Goal: Information Seeking & Learning: Learn about a topic

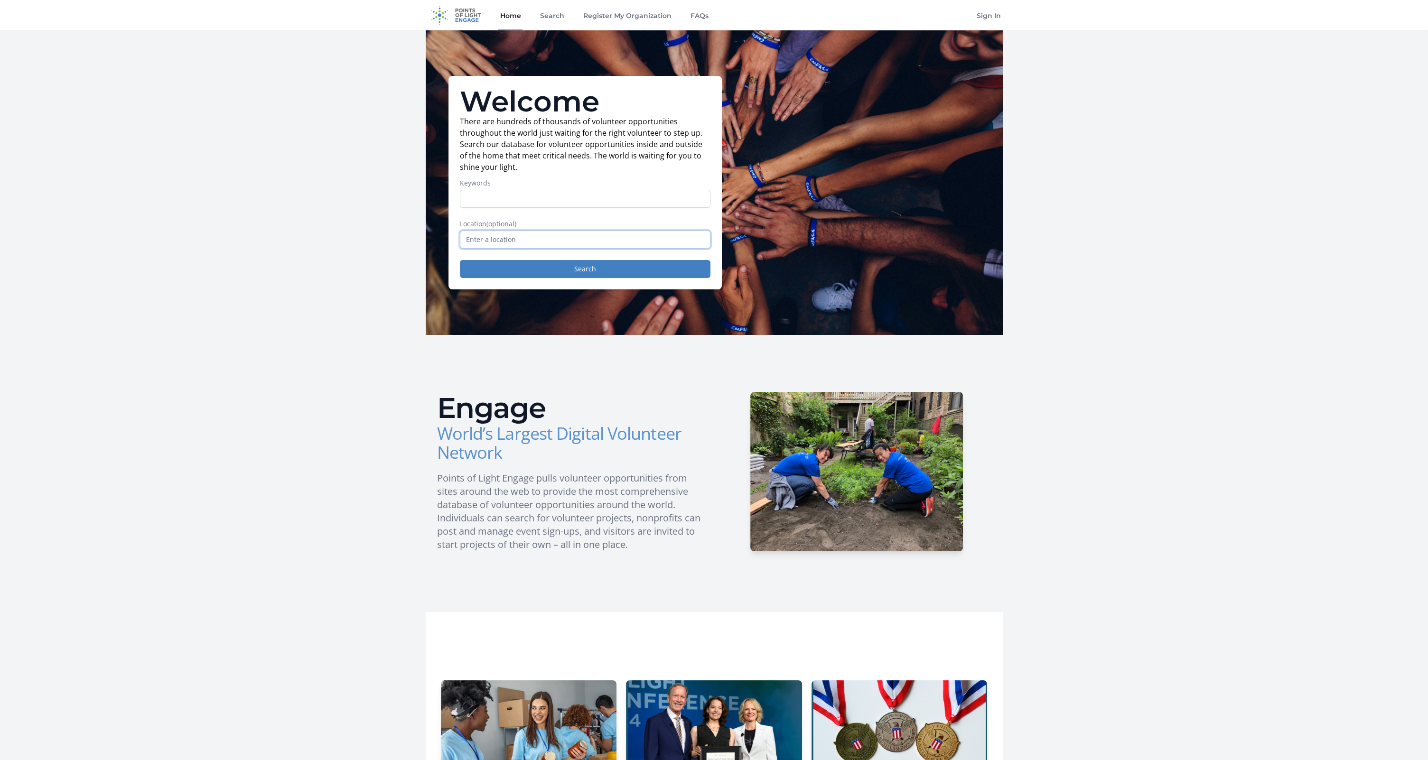
click at [508, 240] on input "text" at bounding box center [585, 240] width 251 height 18
click at [518, 239] on input "text" at bounding box center [585, 240] width 251 height 18
click at [529, 268] on button "Search" at bounding box center [585, 269] width 251 height 18
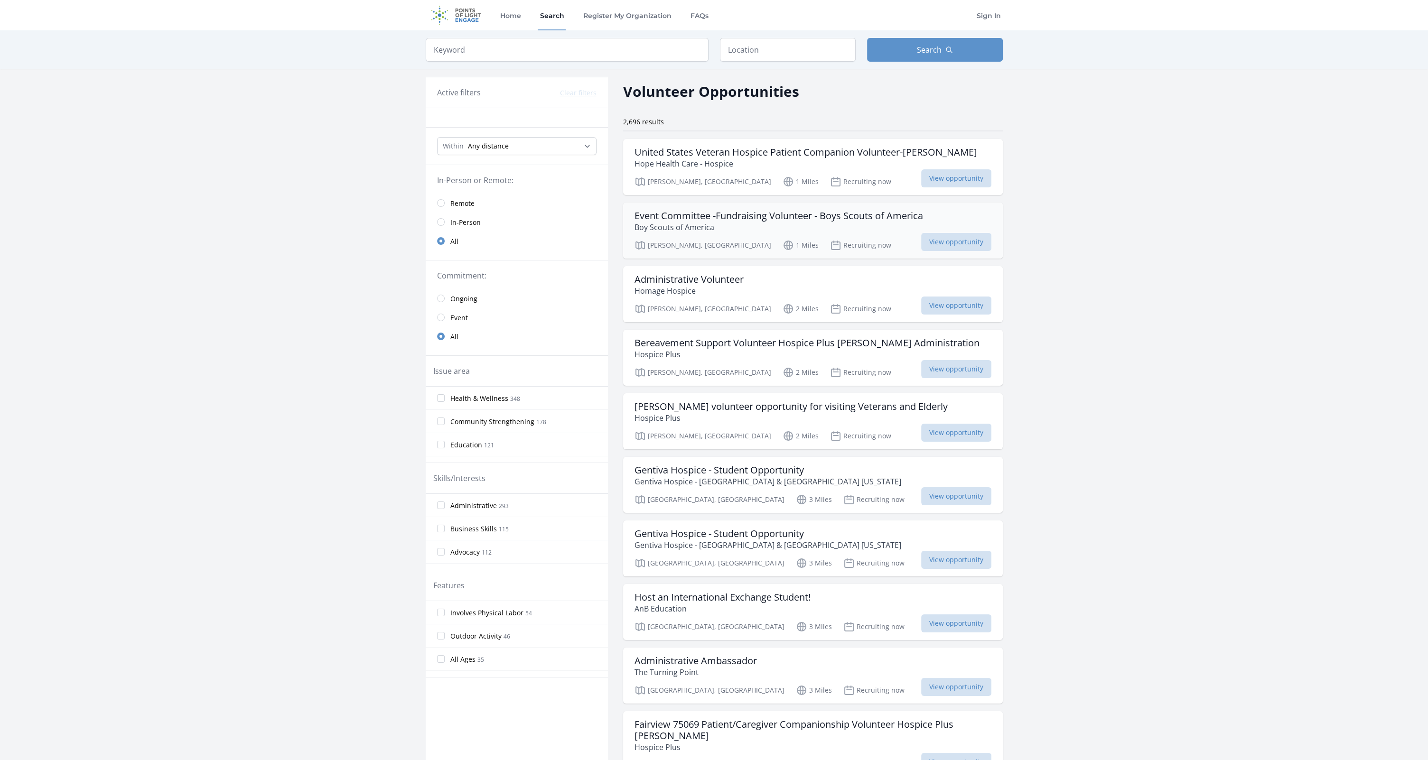
click at [809, 215] on h3 "Event Committee -Fundraising Volunteer - Boys Scouts of America" at bounding box center [779, 215] width 289 height 11
click at [748, 290] on div "Administrative Volunteer Homage Hospice" at bounding box center [813, 285] width 357 height 23
click at [664, 173] on div "McKinney, TX 1 Miles Recruiting now View opportunity" at bounding box center [813, 180] width 357 height 14
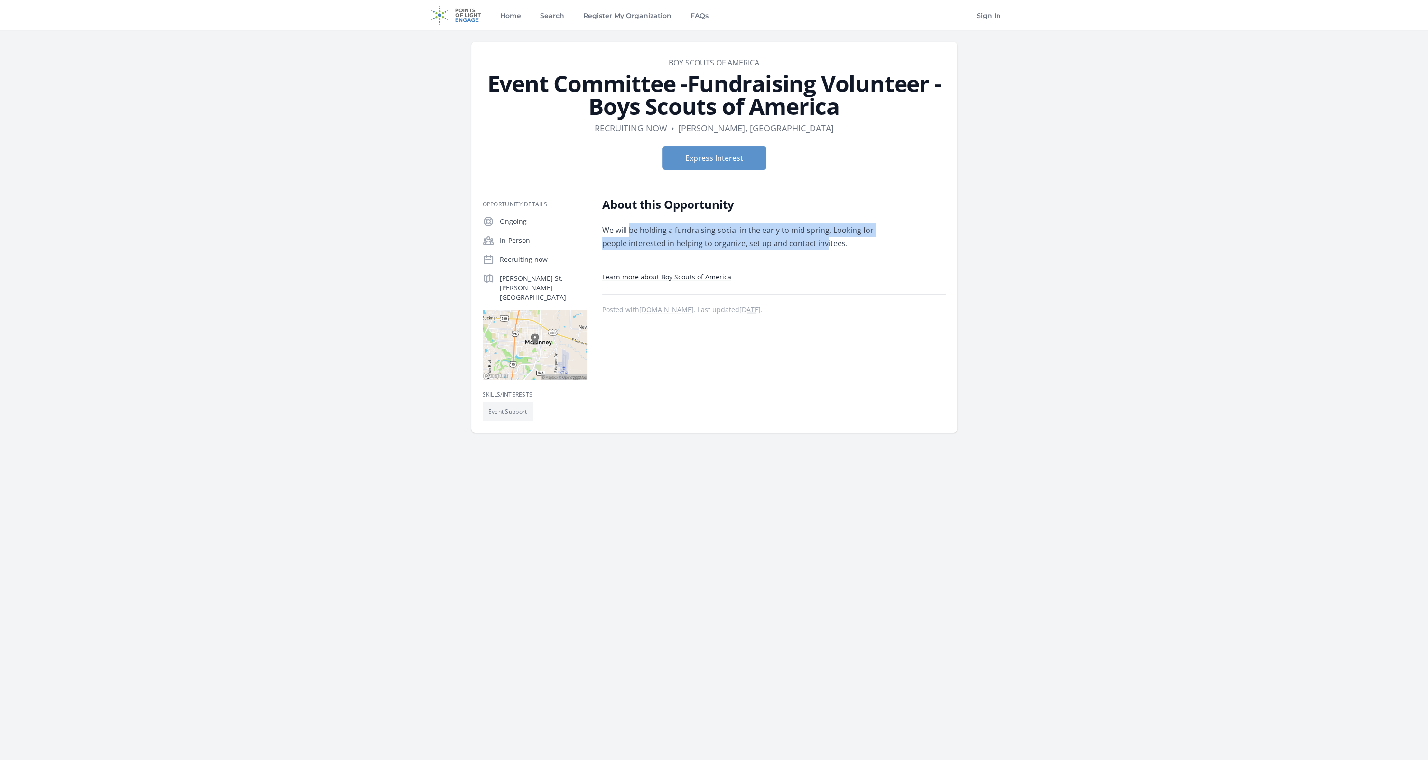
drag, startPoint x: 628, startPoint y: 229, endPoint x: 824, endPoint y: 239, distance: 196.3
click at [824, 240] on p "We will be holding a fundraising social in the early to mid spring. Looking for…" at bounding box center [741, 237] width 278 height 27
drag, startPoint x: 824, startPoint y: 239, endPoint x: 847, endPoint y: 246, distance: 23.3
click at [847, 246] on p "We will be holding a fundraising social in the early to mid spring. Looking for…" at bounding box center [741, 237] width 278 height 27
drag, startPoint x: 691, startPoint y: 237, endPoint x: 718, endPoint y: 247, distance: 28.4
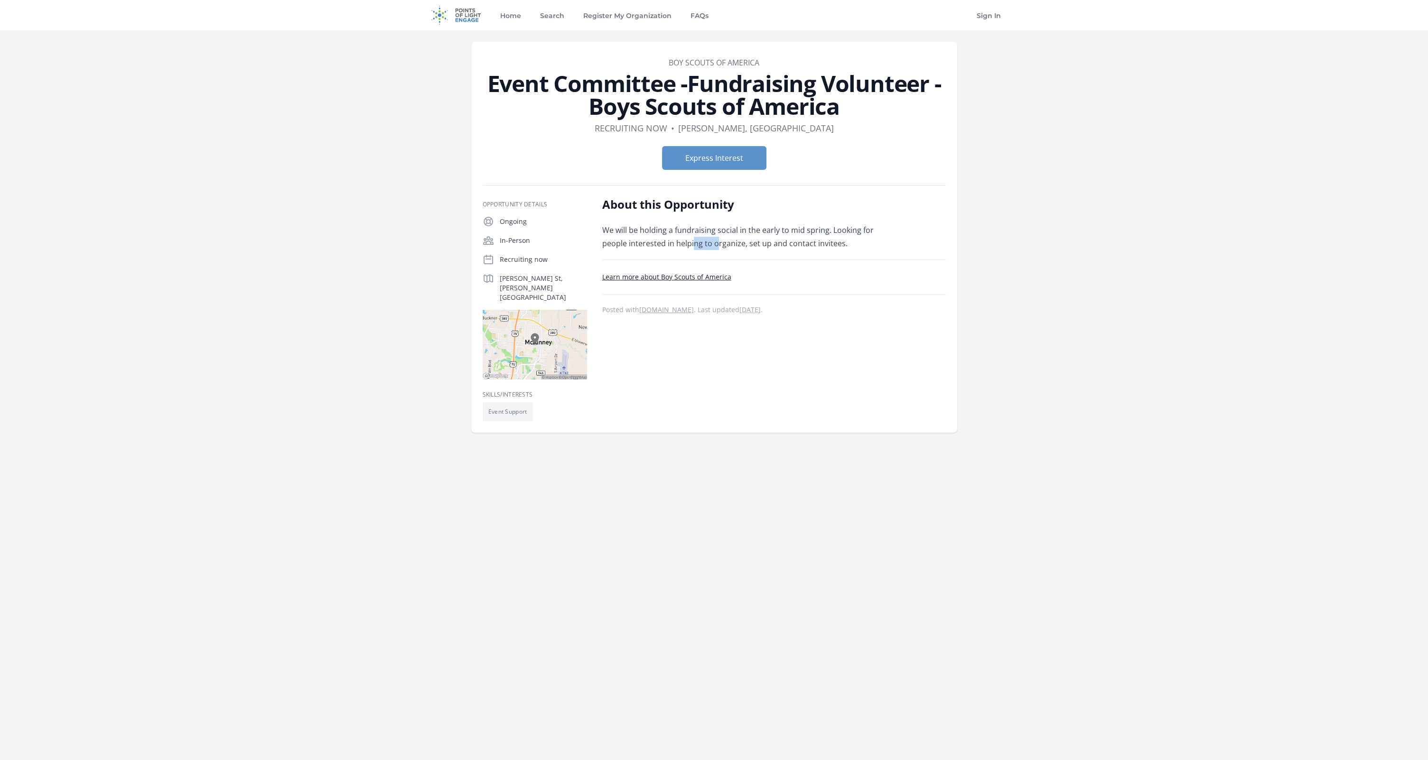
click at [718, 247] on p "We will be holding a fundraising social in the early to mid spring. Looking for…" at bounding box center [741, 237] width 278 height 27
drag, startPoint x: 718, startPoint y: 247, endPoint x: 803, endPoint y: 259, distance: 85.8
click at [803, 259] on div "About this Opportunity We will be holding a fundraising social in the early to …" at bounding box center [774, 309] width 344 height 225
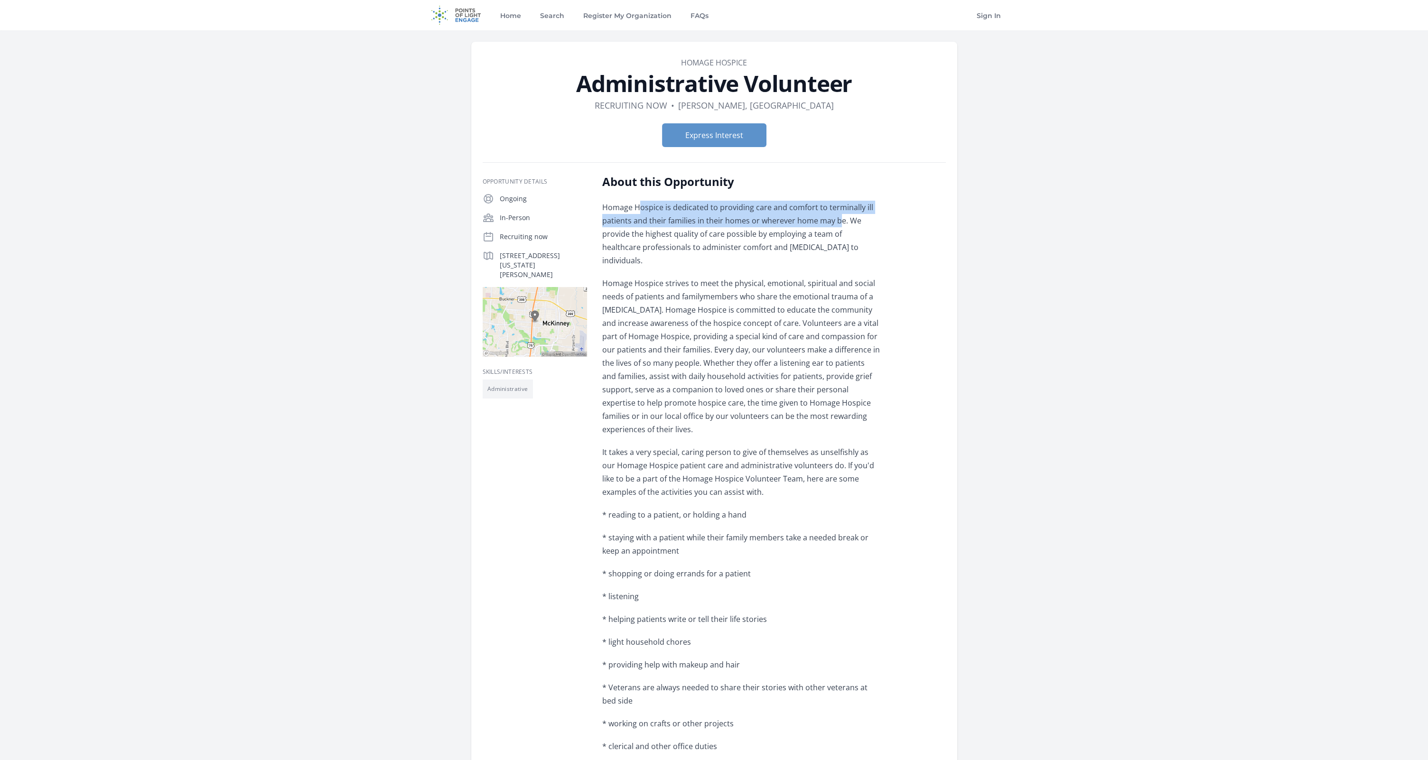
drag, startPoint x: 638, startPoint y: 206, endPoint x: 836, endPoint y: 226, distance: 199.5
click at [836, 226] on p "Homage Hospice is dedicated to providing care and comfort to terminally ill pat…" at bounding box center [741, 234] width 278 height 66
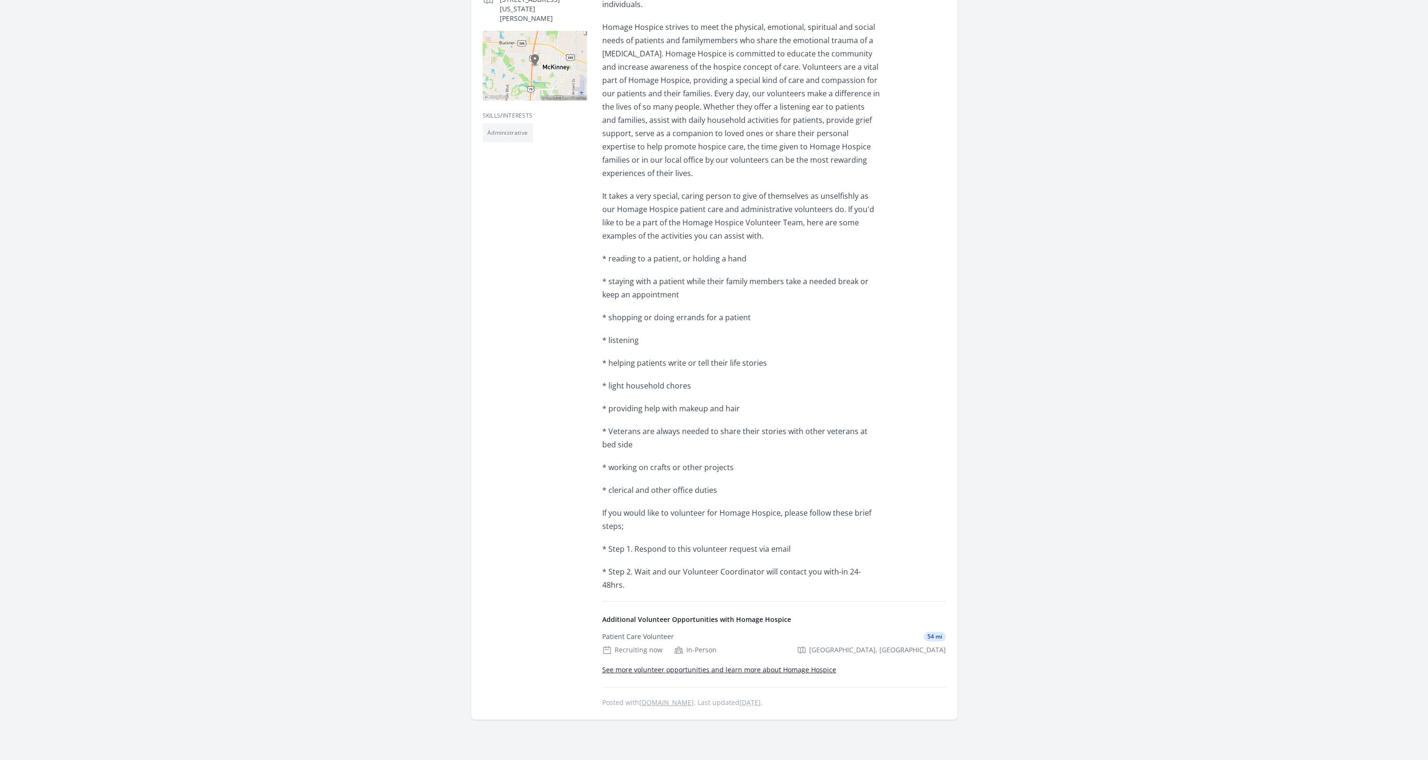
scroll to position [285, 0]
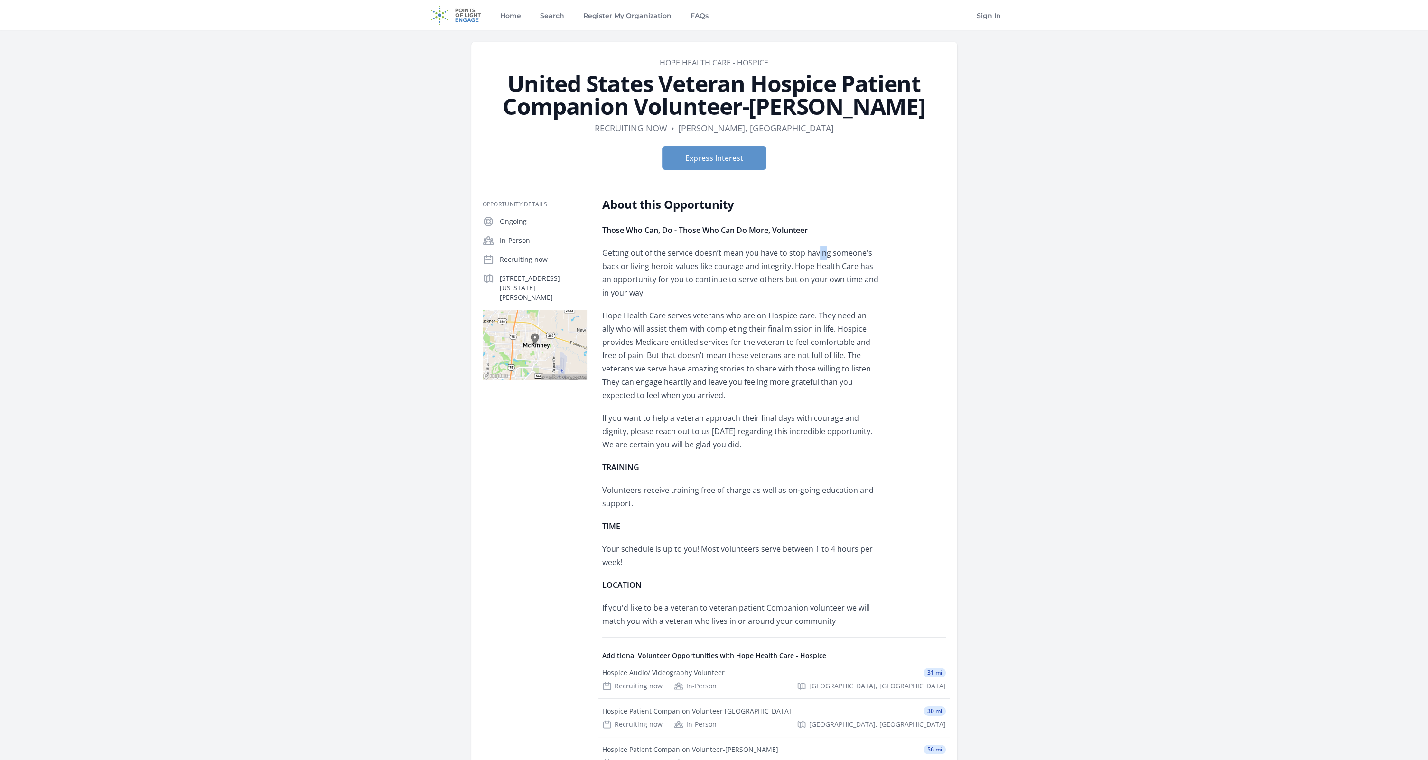
click at [822, 257] on p "Getting out of the service doesn’t mean you have to stop having someone's back …" at bounding box center [741, 272] width 278 height 53
drag, startPoint x: 627, startPoint y: 250, endPoint x: 741, endPoint y: 256, distance: 114.1
click at [741, 256] on p "Getting out of the service doesn’t mean you have to stop having someone's back …" at bounding box center [741, 272] width 278 height 53
drag, startPoint x: 741, startPoint y: 256, endPoint x: 863, endPoint y: 252, distance: 122.1
click at [863, 252] on p "Getting out of the service doesn’t mean you have to stop having someone's back …" at bounding box center [741, 272] width 278 height 53
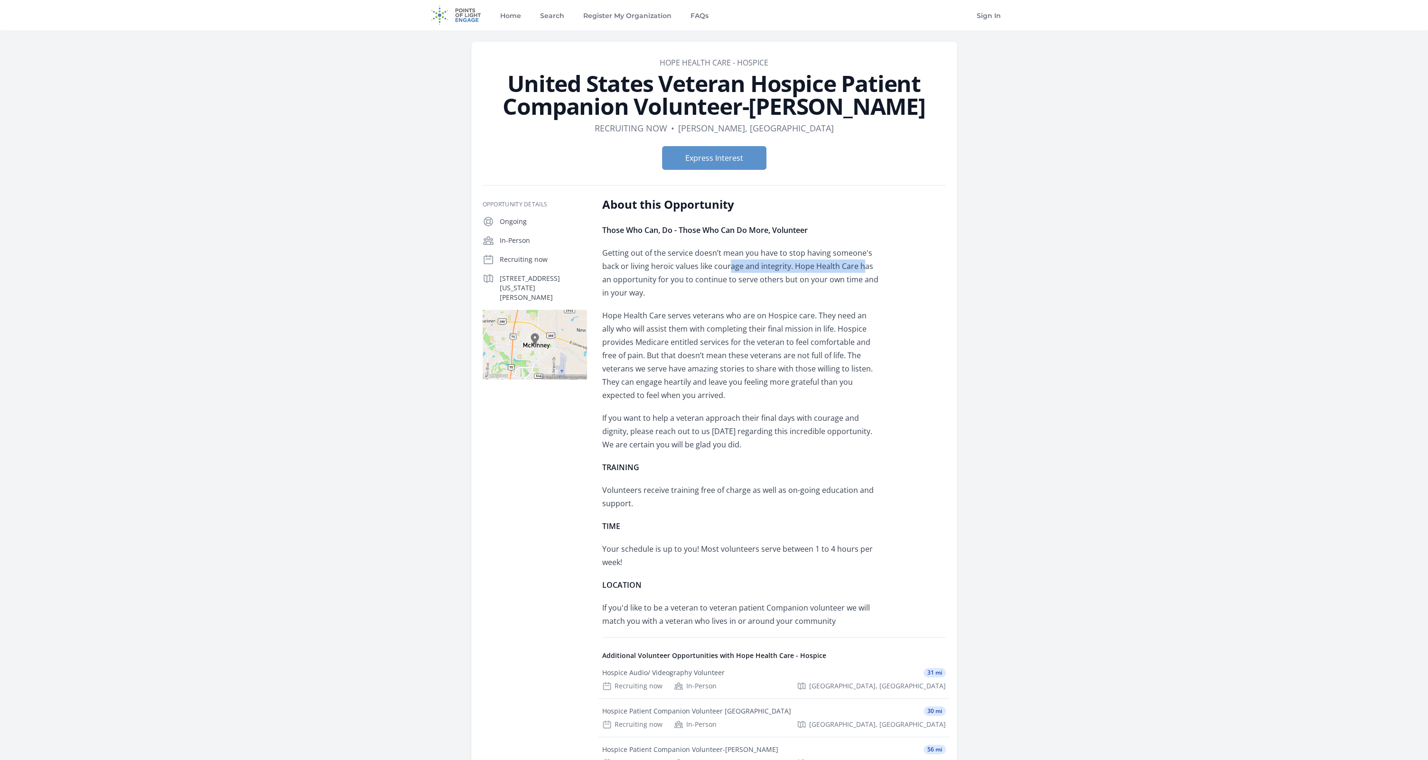
drag, startPoint x: 787, startPoint y: 267, endPoint x: 861, endPoint y: 268, distance: 73.6
click at [861, 268] on p "Getting out of the service doesn’t mean you have to stop having someone's back …" at bounding box center [741, 272] width 278 height 53
drag, startPoint x: 641, startPoint y: 280, endPoint x: 878, endPoint y: 296, distance: 236.9
click at [878, 296] on p "Getting out of the service doesn’t mean you have to stop having someone's back …" at bounding box center [741, 272] width 278 height 53
click at [821, 314] on p "Hope Health Care serves veterans who are on Hospice care. They need an ally who…" at bounding box center [741, 355] width 278 height 93
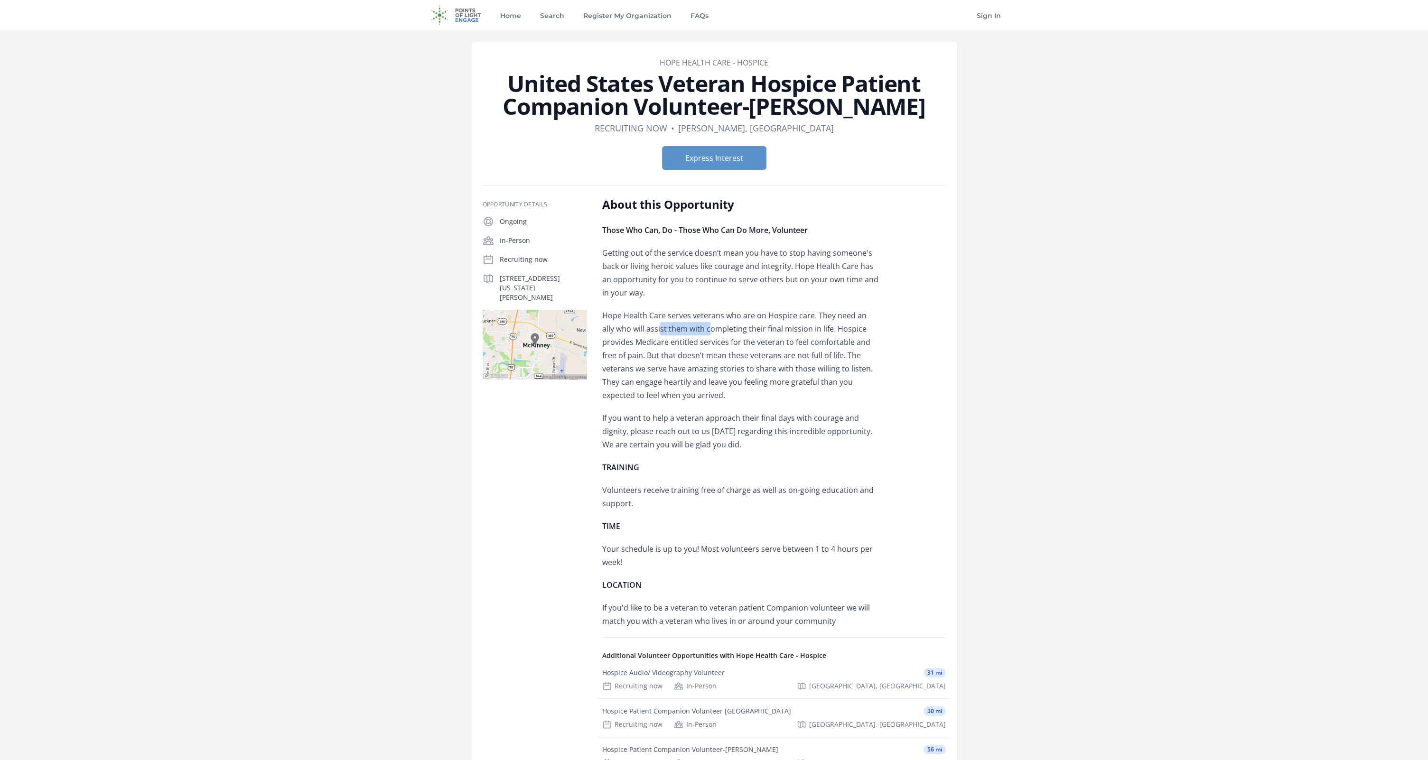
drag, startPoint x: 646, startPoint y: 325, endPoint x: 712, endPoint y: 326, distance: 65.5
click at [712, 326] on p "Hope Health Care serves veterans who are on Hospice care. They need an ally who…" at bounding box center [741, 355] width 278 height 93
drag, startPoint x: 779, startPoint y: 419, endPoint x: 879, endPoint y: 422, distance: 99.7
click at [879, 422] on p "If you want to help a veteran approach their final days with courage and dignit…" at bounding box center [741, 432] width 278 height 40
drag, startPoint x: 655, startPoint y: 431, endPoint x: 802, endPoint y: 434, distance: 146.2
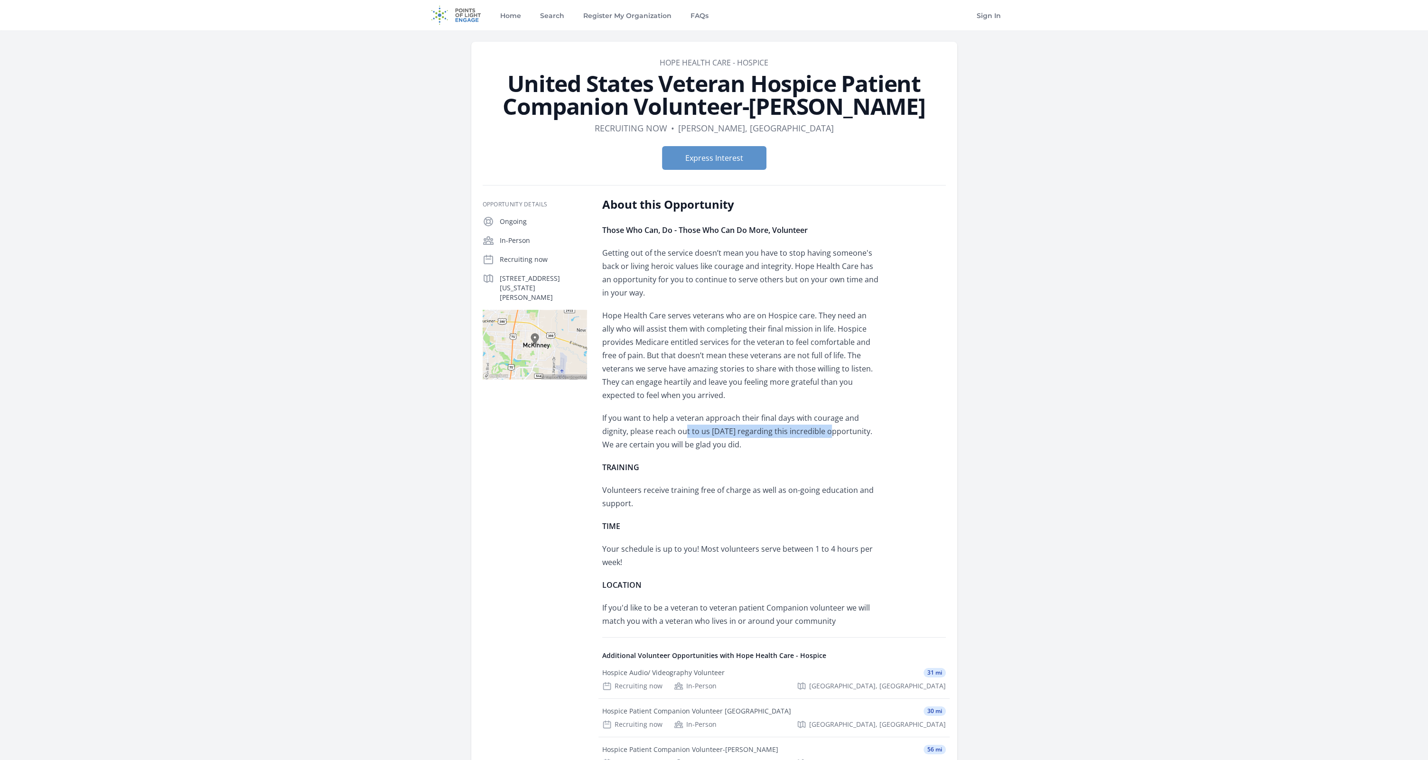
click at [802, 434] on p "If you want to help a veteran approach their final days with courage and dignit…" at bounding box center [741, 432] width 278 height 40
drag, startPoint x: 647, startPoint y: 443, endPoint x: 731, endPoint y: 443, distance: 84.0
click at [731, 443] on p "If you want to help a veteran approach their final days with courage and dignit…" at bounding box center [741, 432] width 278 height 40
drag, startPoint x: 635, startPoint y: 494, endPoint x: 862, endPoint y: 496, distance: 227.4
click at [862, 496] on p "Volunteers receive training free of charge as well as on-going education and su…" at bounding box center [741, 497] width 278 height 27
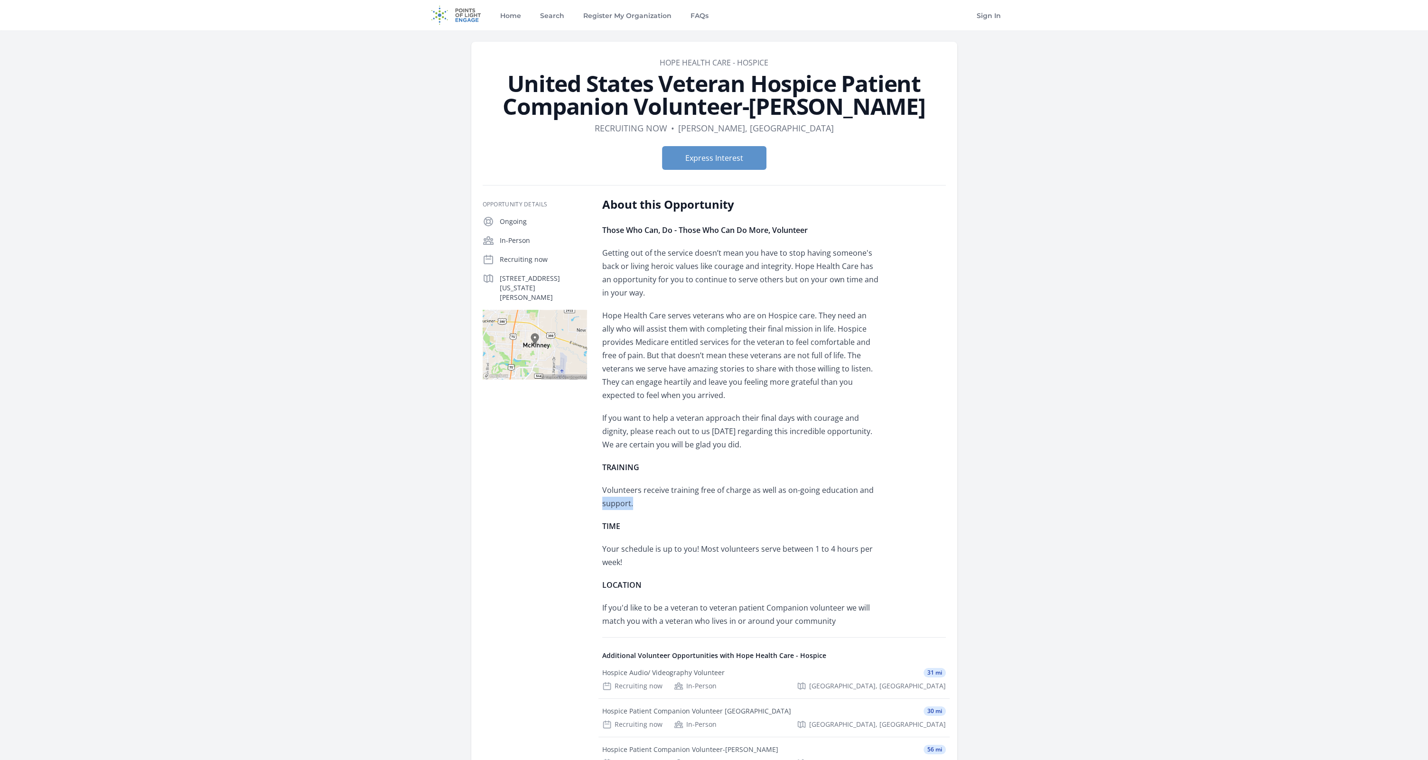
drag, startPoint x: 598, startPoint y: 504, endPoint x: 657, endPoint y: 503, distance: 58.9
click at [657, 503] on div "Opportunity Details Ongoing In-Person Recruiting now [STREET_ADDRESS][US_STATE]…" at bounding box center [714, 548] width 463 height 702
drag, startPoint x: 657, startPoint y: 503, endPoint x: 810, endPoint y: 554, distance: 161.8
click at [810, 554] on p "Your schedule is up to you! Most volunteers serve between 1 to 4 hours per week!" at bounding box center [741, 556] width 278 height 27
drag, startPoint x: 810, startPoint y: 554, endPoint x: 848, endPoint y: 610, distance: 67.4
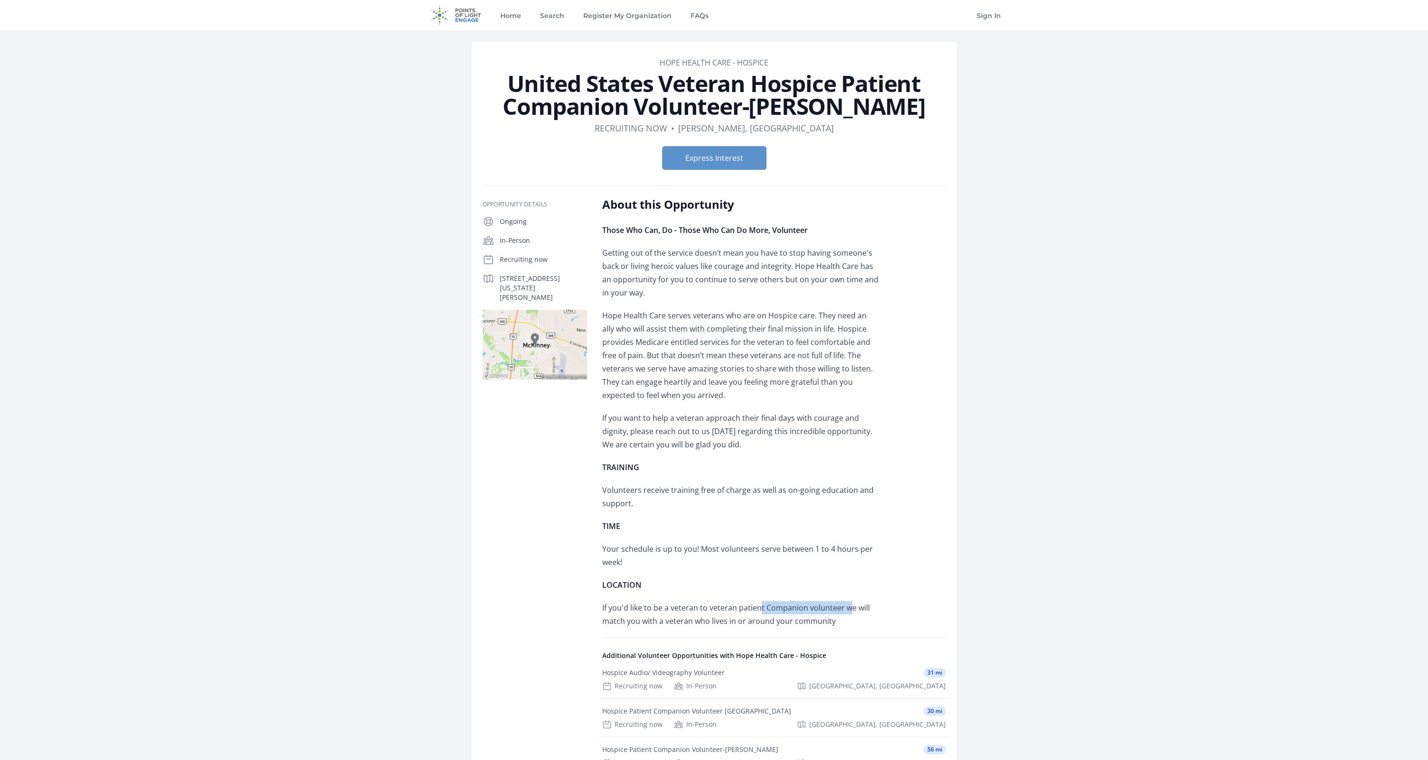
click at [848, 610] on p "If you'd like to be a veteran to veteran patient Companion volunteer we will ma…" at bounding box center [741, 614] width 278 height 27
drag, startPoint x: 661, startPoint y: 232, endPoint x: 773, endPoint y: 226, distance: 111.7
click at [773, 226] on strong "Those Who Can, Do - Those Who Can Do More, Volunteer" at bounding box center [705, 230] width 206 height 10
drag, startPoint x: 531, startPoint y: 287, endPoint x: 497, endPoint y: 277, distance: 34.7
click at [497, 277] on div "[STREET_ADDRESS][US_STATE][PERSON_NAME]" at bounding box center [535, 287] width 104 height 29
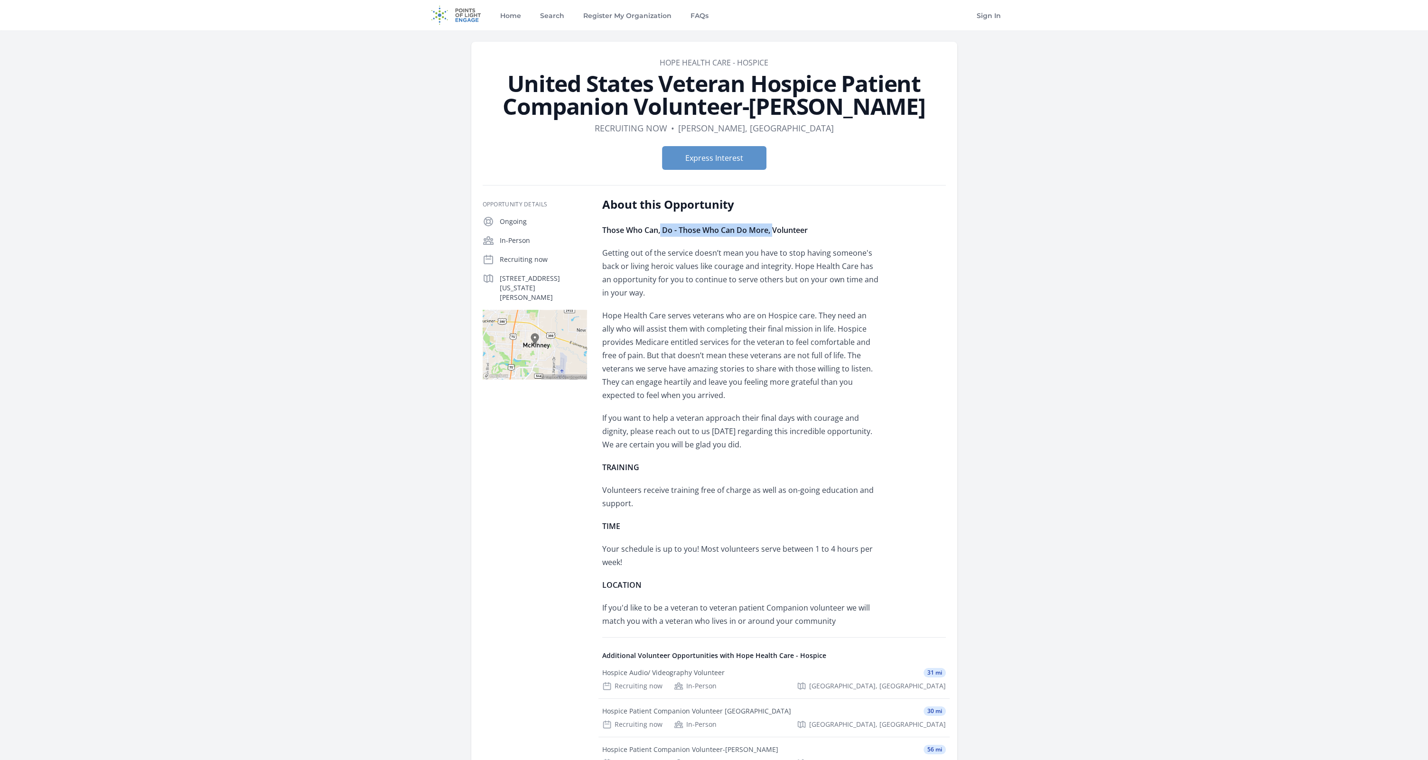
drag, startPoint x: 658, startPoint y: 62, endPoint x: 786, endPoint y: 60, distance: 127.7
click at [786, 60] on dd "Hope Health Care - Hospice" at bounding box center [714, 62] width 463 height 11
